Goal: Task Accomplishment & Management: Use online tool/utility

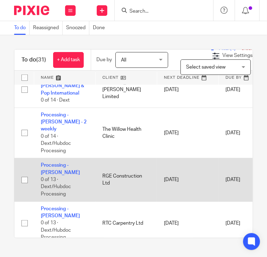
scroll to position [281, 0]
click at [63, 162] on link "Processing - [PERSON_NAME]" at bounding box center [60, 168] width 39 height 12
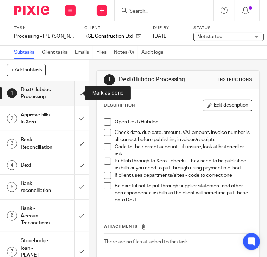
click at [74, 93] on input "submit" at bounding box center [44, 93] width 89 height 25
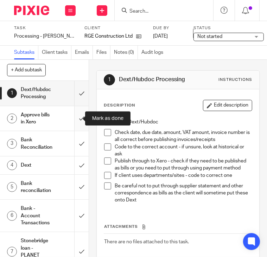
click at [79, 120] on input "submit" at bounding box center [44, 118] width 89 height 25
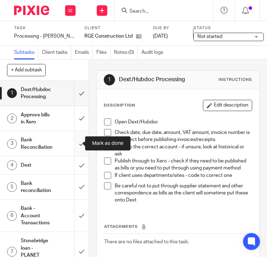
drag, startPoint x: 76, startPoint y: 141, endPoint x: 76, endPoint y: 157, distance: 16.2
click at [76, 141] on input "submit" at bounding box center [44, 143] width 89 height 25
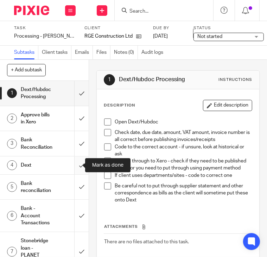
drag, startPoint x: 76, startPoint y: 158, endPoint x: 74, endPoint y: 174, distance: 16.3
click at [76, 158] on input "submit" at bounding box center [44, 165] width 89 height 18
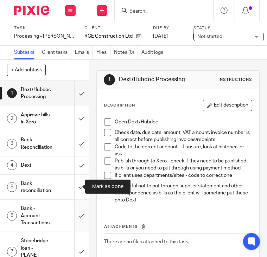
drag, startPoint x: 74, startPoint y: 184, endPoint x: 73, endPoint y: 203, distance: 19.0
click at [74, 185] on input "submit" at bounding box center [44, 187] width 89 height 25
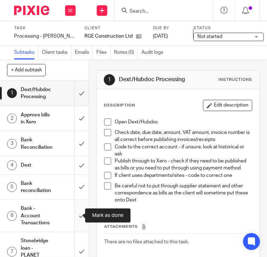
drag, startPoint x: 72, startPoint y: 210, endPoint x: 71, endPoint y: 225, distance: 14.8
click at [72, 210] on input "submit" at bounding box center [44, 216] width 89 height 32
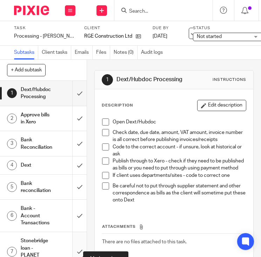
click at [72, 240] on input "submit" at bounding box center [43, 251] width 87 height 39
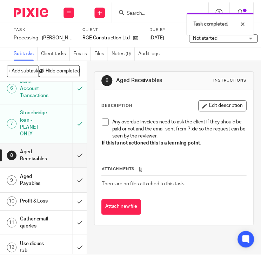
scroll to position [141, 0]
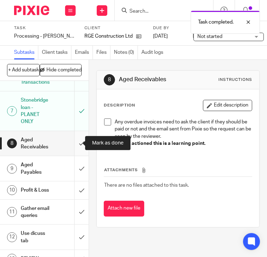
click at [71, 143] on input "submit" at bounding box center [44, 143] width 89 height 25
click at [75, 168] on input "submit" at bounding box center [44, 168] width 89 height 25
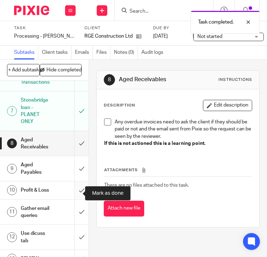
click at [74, 197] on input "submit" at bounding box center [44, 190] width 89 height 18
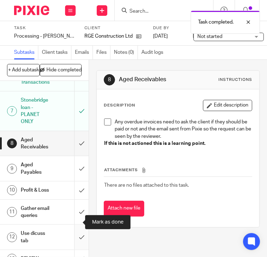
drag, startPoint x: 74, startPoint y: 220, endPoint x: 73, endPoint y: 239, distance: 19.0
click at [74, 221] on input "submit" at bounding box center [44, 212] width 89 height 25
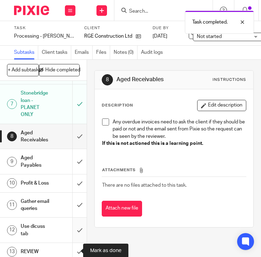
click at [73, 242] on input "submit" at bounding box center [43, 230] width 87 height 25
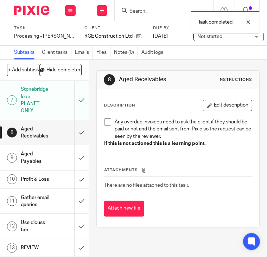
scroll to position [170, 0]
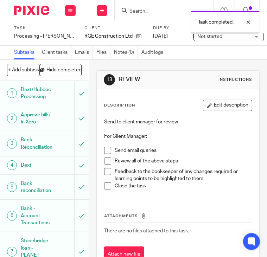
scroll to position [170, 0]
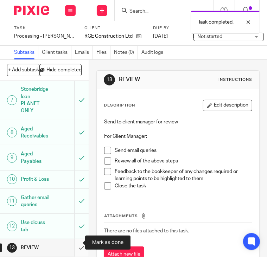
click at [76, 241] on input "submit" at bounding box center [44, 248] width 89 height 18
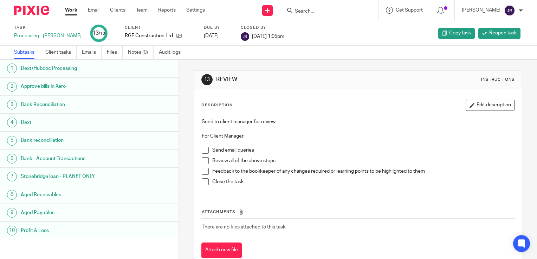
click at [61, 13] on div "Work Email Clients Team Reports Settings Work Email Clients Team Reports Settin…" at bounding box center [136, 10] width 157 height 21
click at [70, 12] on link "Work" at bounding box center [71, 10] width 12 height 7
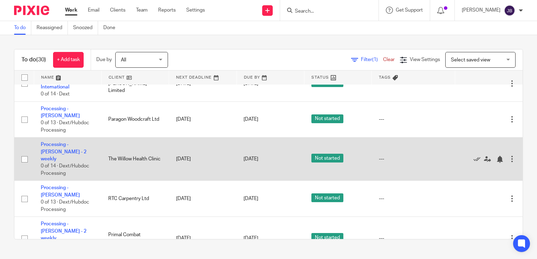
scroll to position [246, 0]
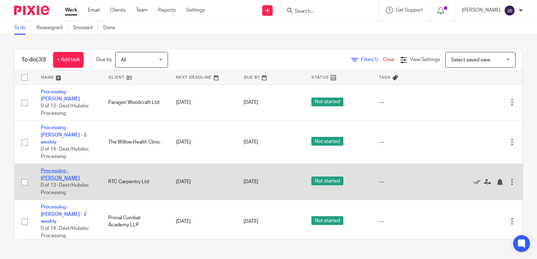
click at [75, 169] on link "Processing - [PERSON_NAME]" at bounding box center [60, 175] width 39 height 12
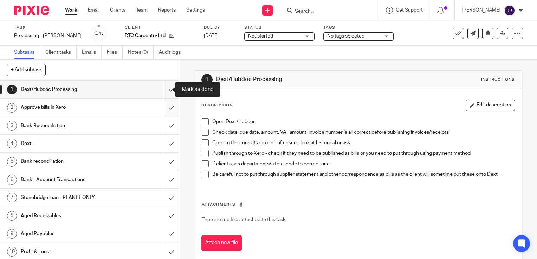
click at [165, 90] on input "submit" at bounding box center [89, 90] width 179 height 18
drag, startPoint x: 164, startPoint y: 110, endPoint x: 164, endPoint y: 117, distance: 6.3
click at [164, 111] on input "submit" at bounding box center [89, 108] width 179 height 18
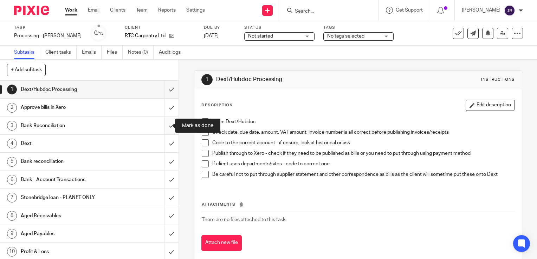
click at [161, 130] on input "submit" at bounding box center [89, 126] width 179 height 18
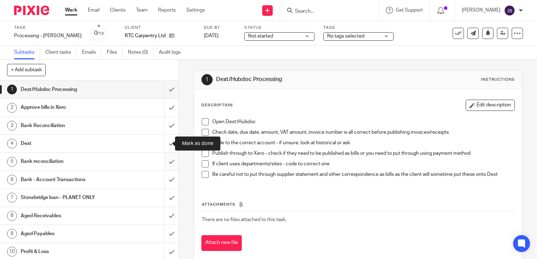
drag, startPoint x: 163, startPoint y: 142, endPoint x: 164, endPoint y: 160, distance: 18.0
click at [163, 144] on input "submit" at bounding box center [89, 144] width 179 height 18
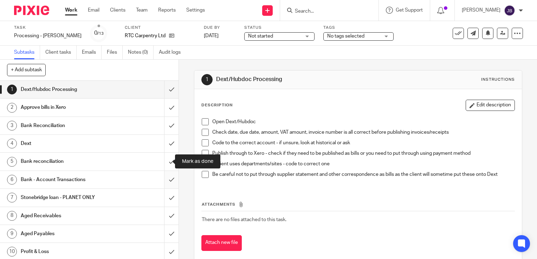
drag, startPoint x: 164, startPoint y: 161, endPoint x: 166, endPoint y: 171, distance: 10.2
click at [165, 162] on input "submit" at bounding box center [89, 162] width 179 height 18
drag, startPoint x: 164, startPoint y: 180, endPoint x: 166, endPoint y: 195, distance: 14.9
click at [164, 181] on input "submit" at bounding box center [89, 180] width 179 height 18
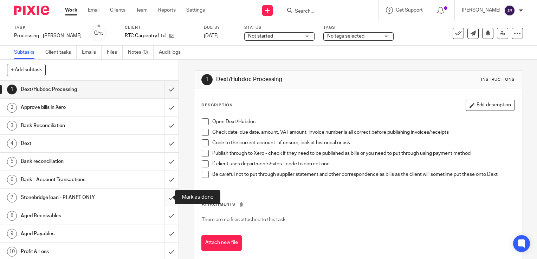
click at [166, 197] on input "submit" at bounding box center [89, 198] width 179 height 18
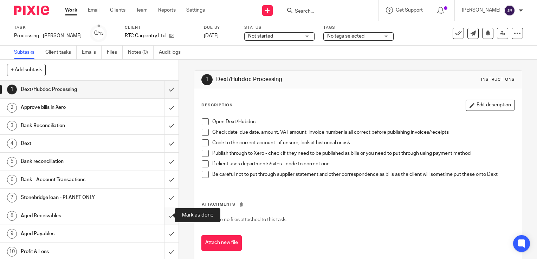
click at [165, 217] on input "submit" at bounding box center [89, 216] width 179 height 18
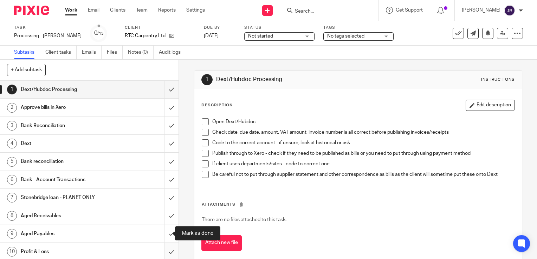
drag, startPoint x: 166, startPoint y: 233, endPoint x: 163, endPoint y: 244, distance: 11.2
click at [166, 236] on input "submit" at bounding box center [89, 234] width 179 height 18
click at [163, 246] on input "submit" at bounding box center [89, 252] width 179 height 18
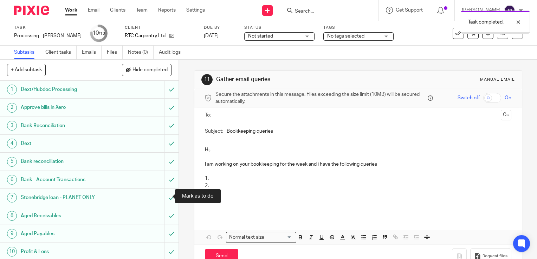
scroll to position [55, 0]
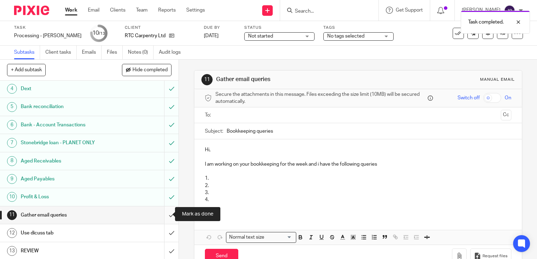
drag, startPoint x: 164, startPoint y: 210, endPoint x: 164, endPoint y: 227, distance: 16.5
click at [164, 211] on input "submit" at bounding box center [89, 216] width 179 height 18
drag, startPoint x: 163, startPoint y: 228, endPoint x: 164, endPoint y: 238, distance: 9.5
click at [163, 229] on input "submit" at bounding box center [89, 234] width 179 height 18
click at [163, 247] on input "submit" at bounding box center [89, 251] width 179 height 18
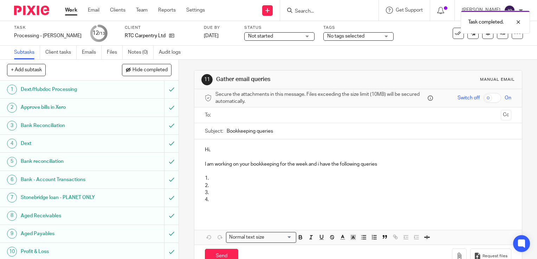
scroll to position [55, 0]
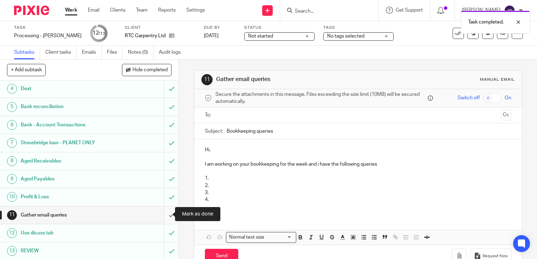
click at [164, 217] on input "submit" at bounding box center [89, 216] width 179 height 18
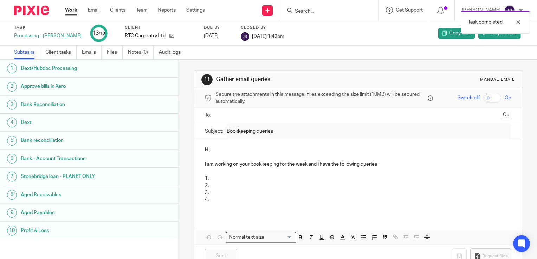
click at [72, 14] on link "Work" at bounding box center [71, 10] width 12 height 7
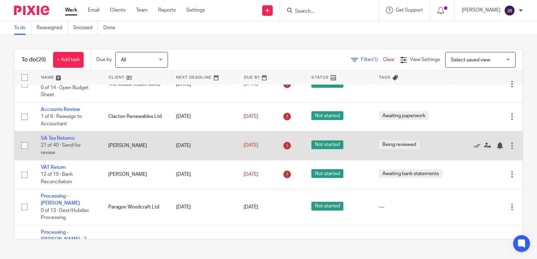
scroll to position [141, 0]
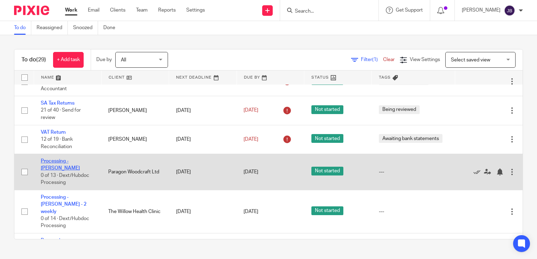
click at [74, 163] on link "Processing - [PERSON_NAME]" at bounding box center [60, 165] width 39 height 12
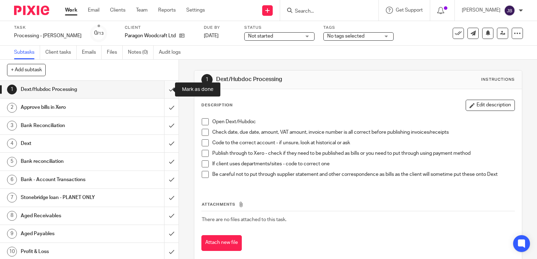
click at [161, 92] on input "submit" at bounding box center [89, 90] width 179 height 18
drag, startPoint x: 161, startPoint y: 112, endPoint x: 160, endPoint y: 118, distance: 6.4
click at [161, 113] on input "submit" at bounding box center [89, 108] width 179 height 18
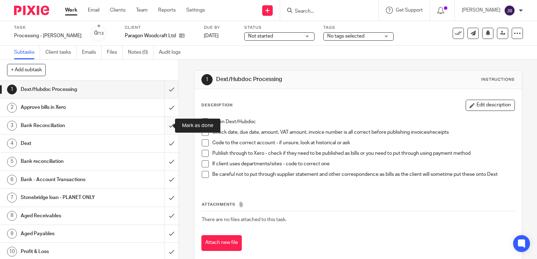
click at [161, 128] on input "submit" at bounding box center [89, 126] width 179 height 18
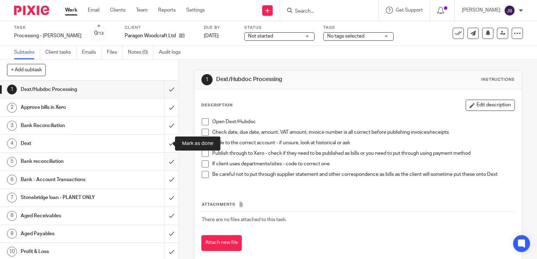
drag, startPoint x: 162, startPoint y: 141, endPoint x: 162, endPoint y: 155, distance: 13.7
click at [162, 143] on input "submit" at bounding box center [89, 144] width 179 height 18
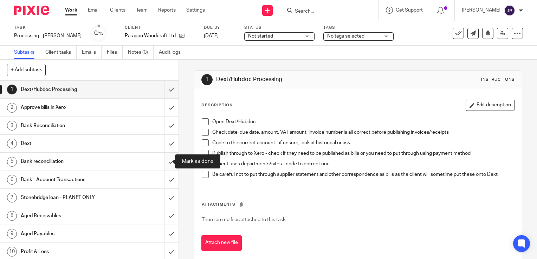
drag, startPoint x: 162, startPoint y: 157, endPoint x: 163, endPoint y: 170, distance: 12.7
click at [162, 158] on input "submit" at bounding box center [89, 162] width 179 height 18
drag, startPoint x: 164, startPoint y: 172, endPoint x: 162, endPoint y: 192, distance: 20.1
click at [164, 175] on input "submit" at bounding box center [89, 180] width 179 height 18
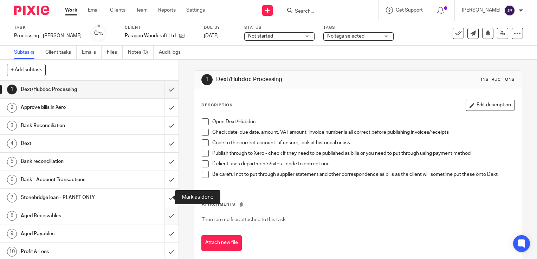
drag, startPoint x: 162, startPoint y: 198, endPoint x: 164, endPoint y: 214, distance: 16.7
click at [162, 199] on input "submit" at bounding box center [89, 198] width 179 height 18
drag, startPoint x: 166, startPoint y: 216, endPoint x: 166, endPoint y: 237, distance: 20.4
click at [166, 217] on input "submit" at bounding box center [89, 216] width 179 height 18
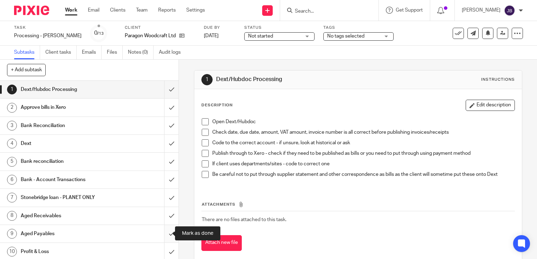
click at [166, 235] on input "submit" at bounding box center [89, 234] width 179 height 18
click at [165, 250] on input "submit" at bounding box center [89, 252] width 179 height 18
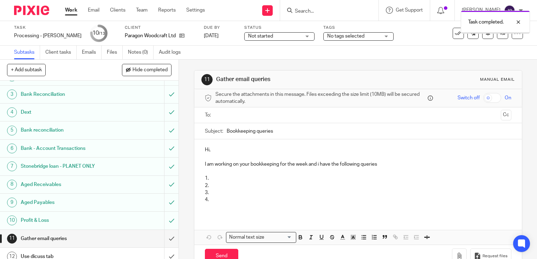
scroll to position [55, 0]
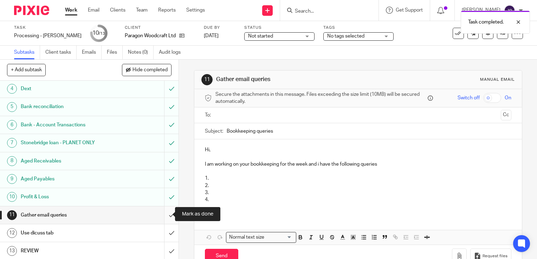
click at [166, 215] on input "submit" at bounding box center [89, 216] width 179 height 18
drag, startPoint x: 163, startPoint y: 233, endPoint x: 166, endPoint y: 251, distance: 18.5
click at [163, 234] on input "submit" at bounding box center [89, 234] width 179 height 18
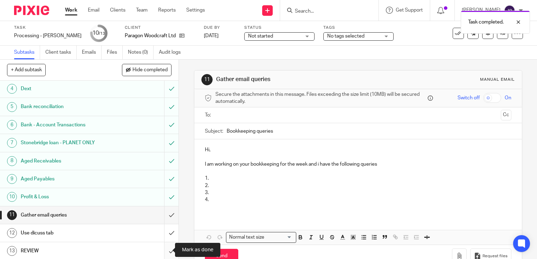
click at [166, 251] on input "submit" at bounding box center [89, 251] width 179 height 18
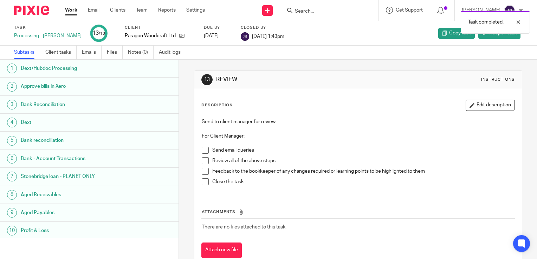
drag, startPoint x: 71, startPoint y: 10, endPoint x: 89, endPoint y: 30, distance: 26.4
click at [71, 11] on link "Work" at bounding box center [71, 10] width 12 height 7
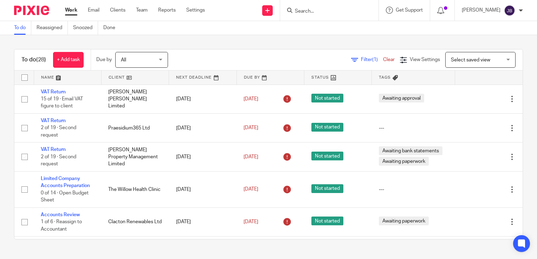
click at [458, 38] on div "To do (28) + Add task Due by All All [DATE] [DATE] This week Next week This mon…" at bounding box center [268, 144] width 537 height 219
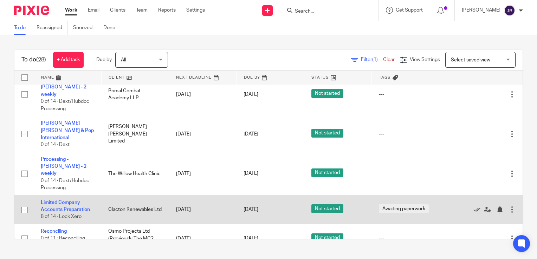
scroll to position [211, 0]
